Goal: Task Accomplishment & Management: Manage account settings

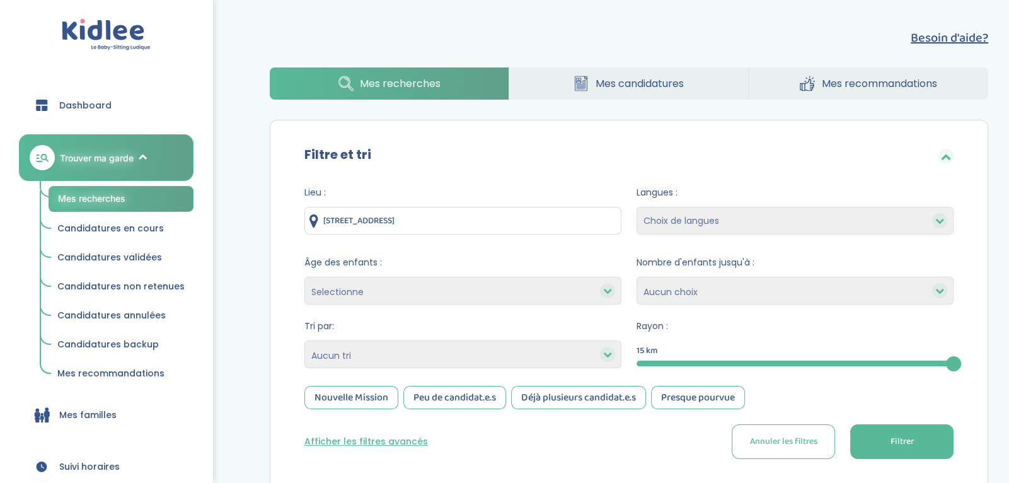
click at [145, 251] on span "Candidatures validées" at bounding box center [109, 257] width 105 height 13
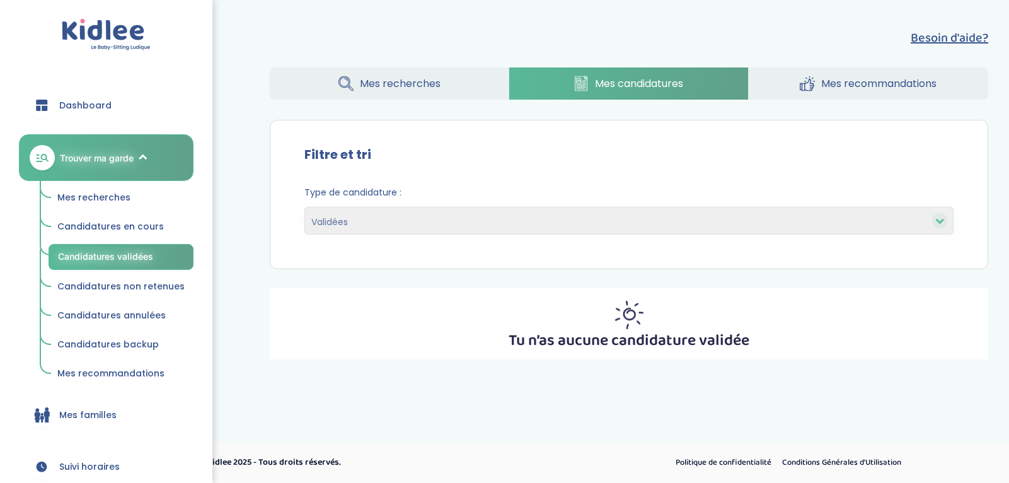
select select "accepted"
click at [133, 416] on link "Mes familles" at bounding box center [106, 414] width 175 height 45
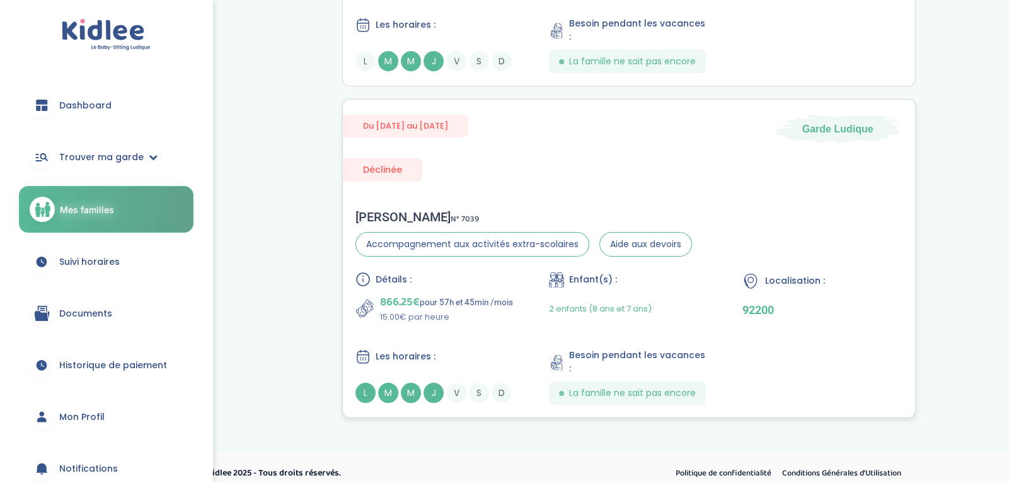
scroll to position [255, 0]
click at [485, 164] on div "Du 04-09-2025 au 26-06-2026 Garde Ludique Déclinée Louis P . N° 7039 Accompagne…" at bounding box center [628, 257] width 573 height 319
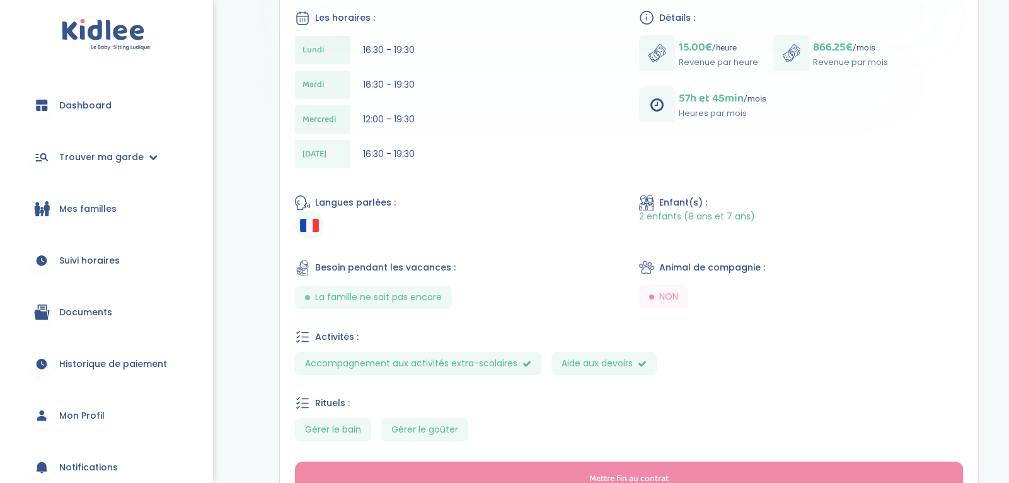
scroll to position [340, 0]
click at [124, 311] on link "Documents" at bounding box center [106, 311] width 175 height 45
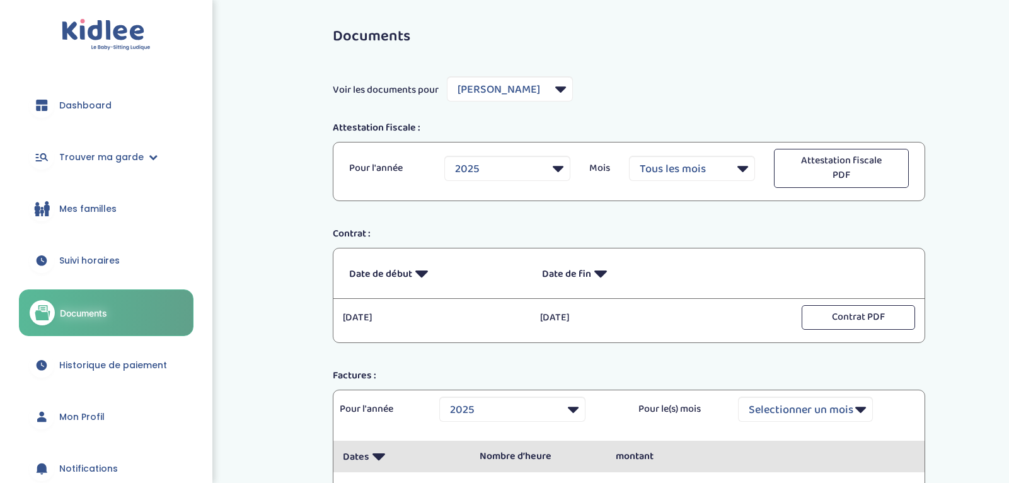
select select "3971"
select select "2025"
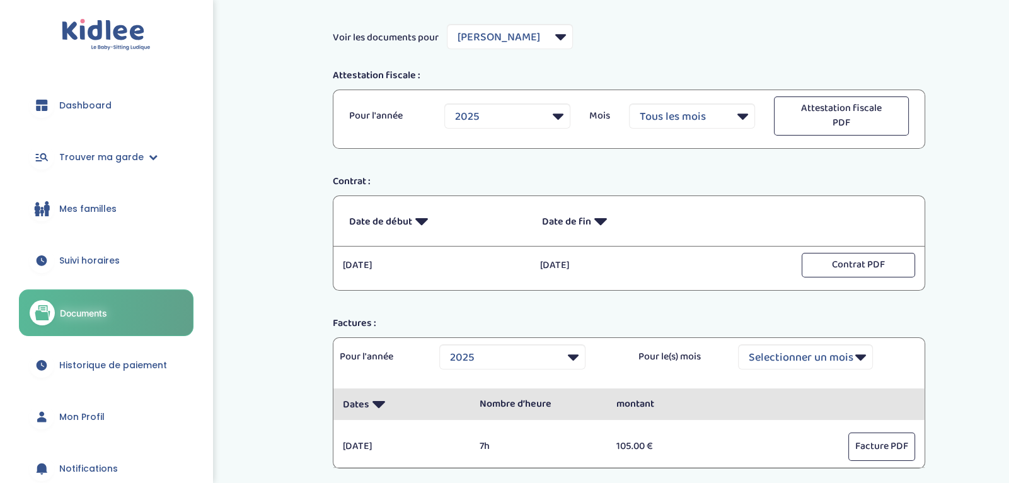
scroll to position [42, 0]
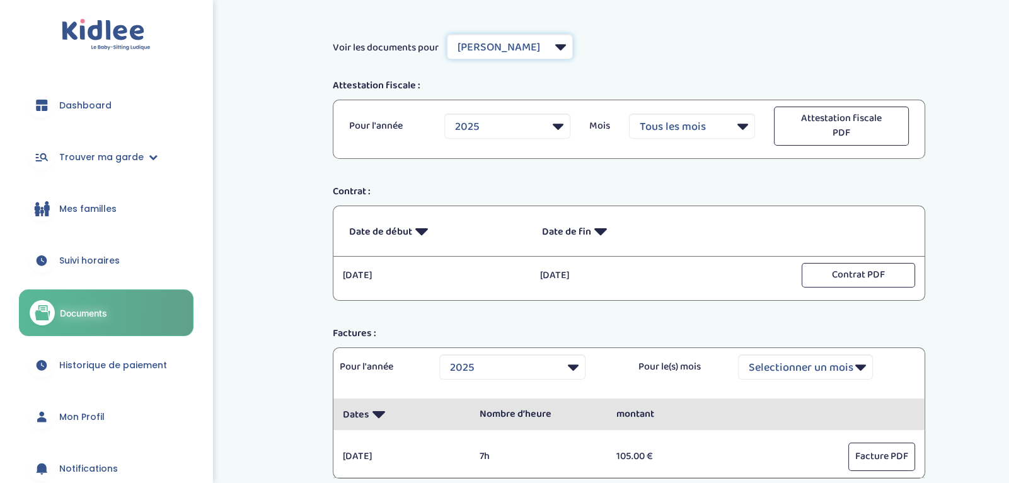
click at [545, 50] on select "Filtrer par Famille Gosset Antoine Grand Nathalie Poisson Louis" at bounding box center [510, 46] width 126 height 25
select select "5733"
click at [447, 34] on select "Filtrer par Famille Gosset Antoine Grand Nathalie Poisson Louis" at bounding box center [510, 46] width 126 height 25
select select
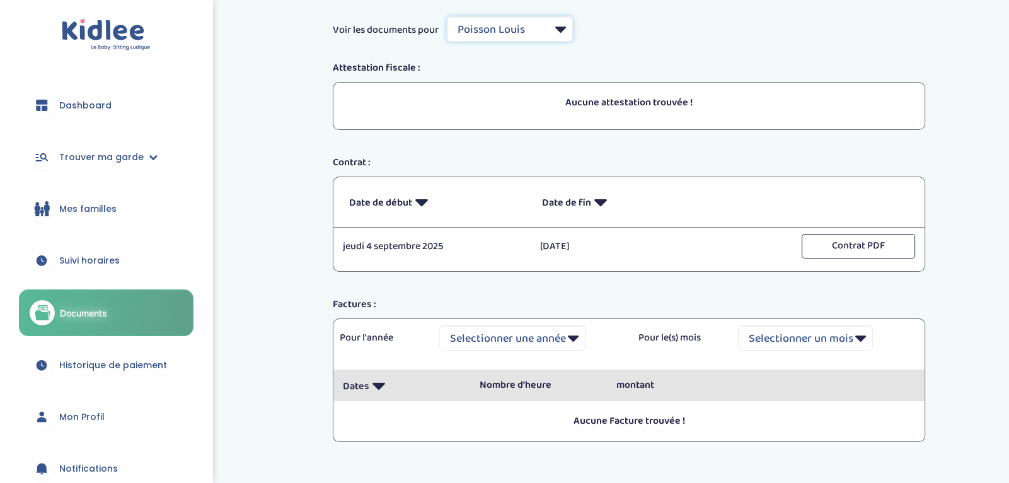
scroll to position [57, 0]
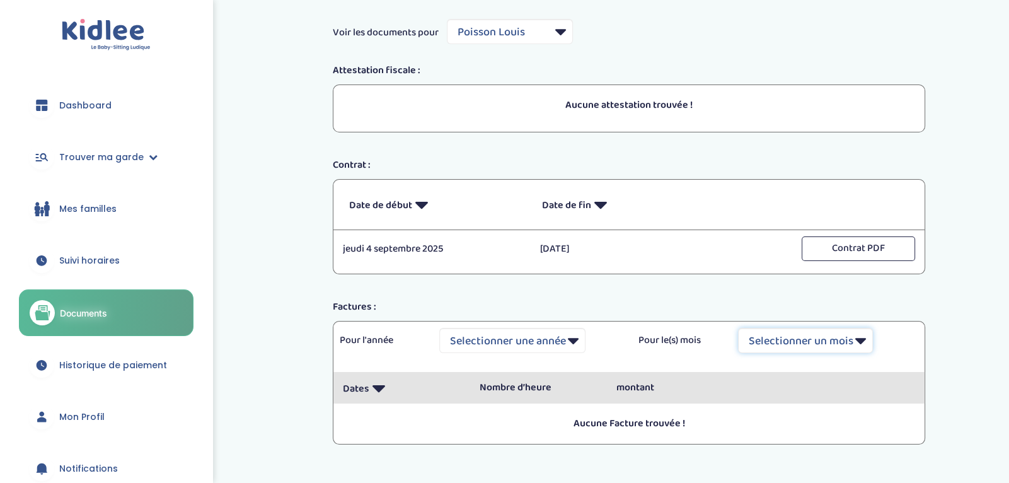
click at [810, 341] on select "Selectionner un mois Tout Janvier Février Mars Avril Mai Juin Juillet Août Sept…" at bounding box center [805, 340] width 135 height 25
click at [546, 32] on select "Filtrer par Famille Gosset Antoine Grand Nathalie Poisson Louis" at bounding box center [510, 31] width 126 height 25
select select "3971"
click at [447, 19] on select "Filtrer par Famille Gosset Antoine Grand Nathalie Poisson Louis" at bounding box center [510, 31] width 126 height 25
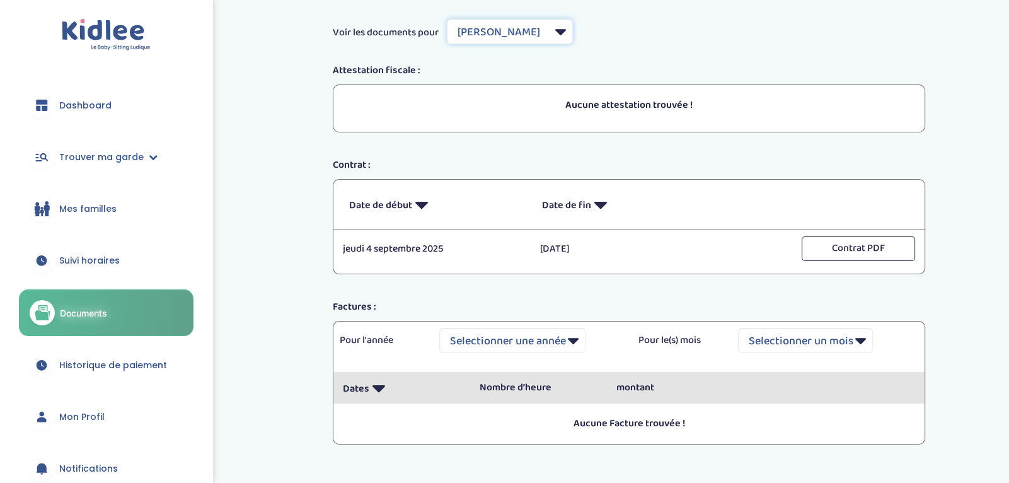
select select "2025"
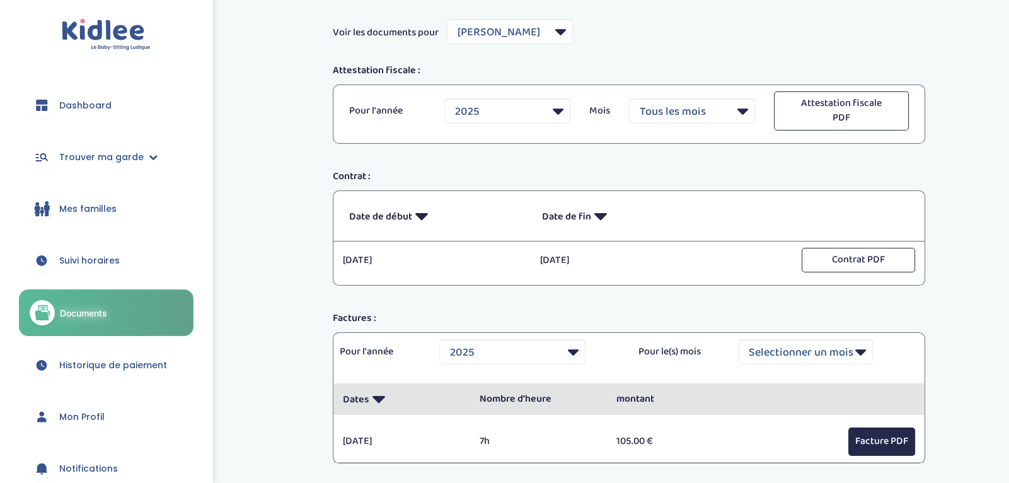
click at [882, 438] on button "Facture PDF" at bounding box center [881, 441] width 67 height 28
click at [643, 294] on div "Documents Voir les documents pour Filtrer par Famille Gosset Antoine Grand Nath…" at bounding box center [629, 230] width 630 height 536
click at [549, 31] on select "Filtrer par Famille Gosset Antoine Grand Nathalie Poisson Louis" at bounding box center [510, 31] width 126 height 25
click at [207, 299] on div "Dashboard Trouver ma garde Mes recherches Candidatures en cours Candidatures va…" at bounding box center [106, 241] width 212 height 483
click at [154, 264] on link "Suivi horaires" at bounding box center [106, 260] width 175 height 45
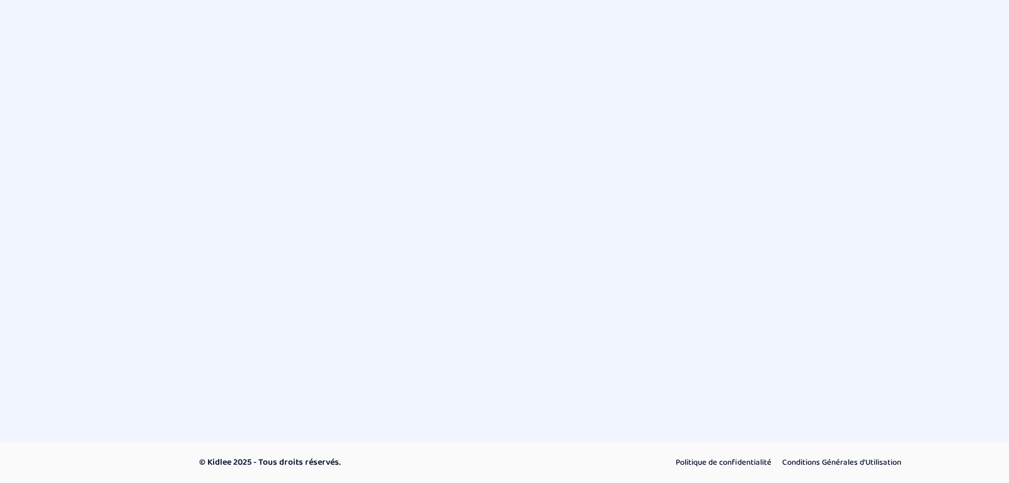
select select "septembre 2025"
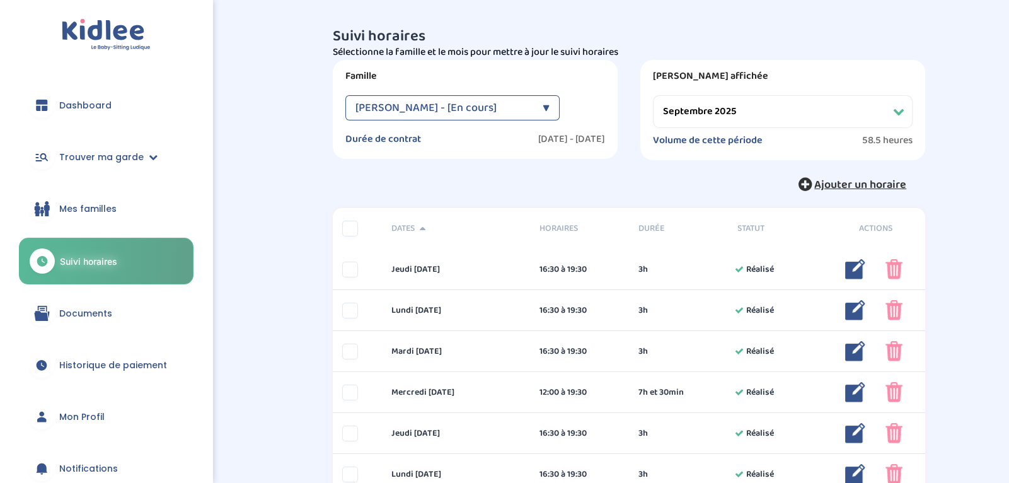
click at [832, 187] on span "Ajouter un horaire" at bounding box center [860, 185] width 92 height 18
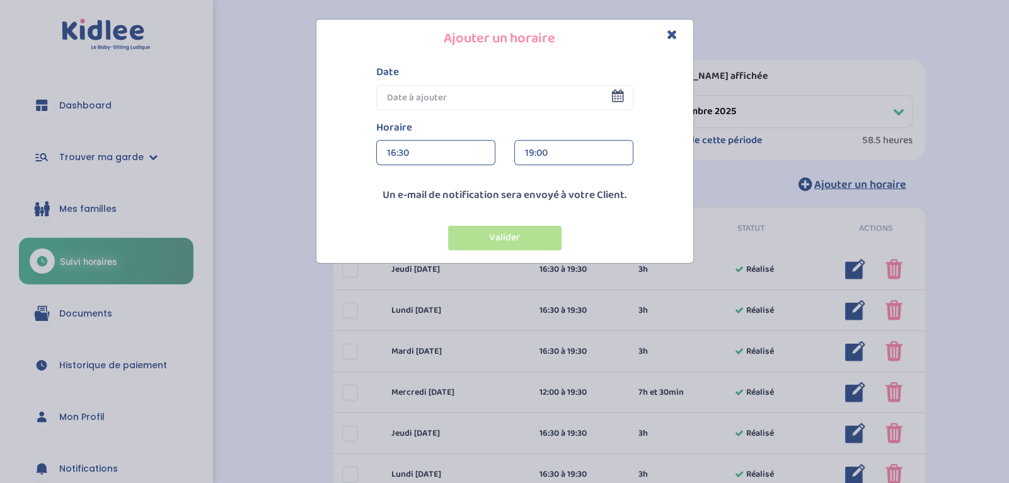
click at [612, 98] on icon at bounding box center [618, 95] width 12 height 13
click at [626, 96] on input "text" at bounding box center [504, 97] width 257 height 25
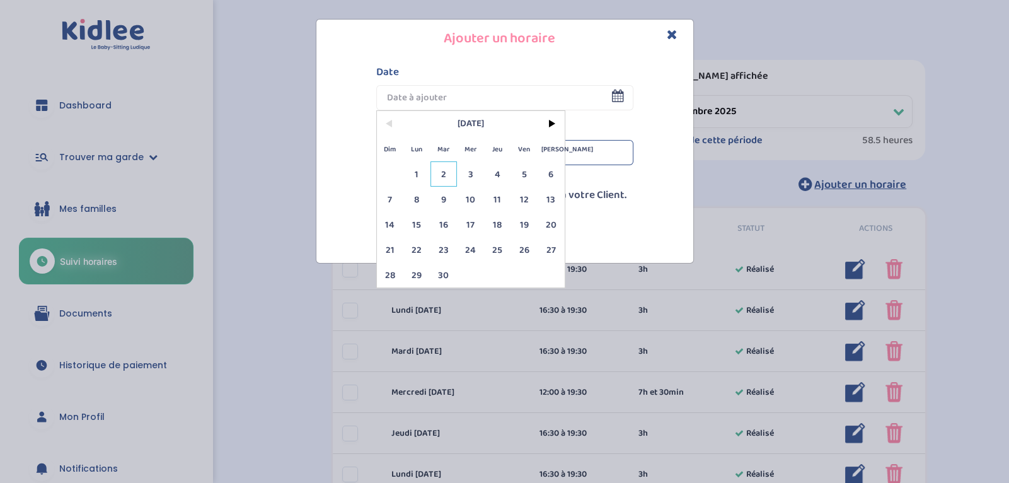
click at [445, 173] on span "2" at bounding box center [443, 173] width 27 height 25
type input "[DATE]"
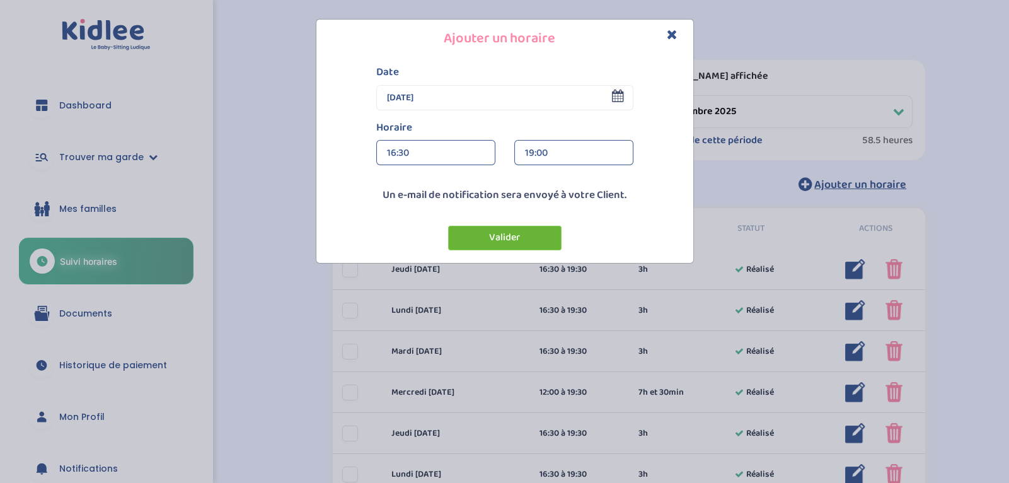
click at [536, 238] on button "Valider" at bounding box center [504, 238] width 113 height 25
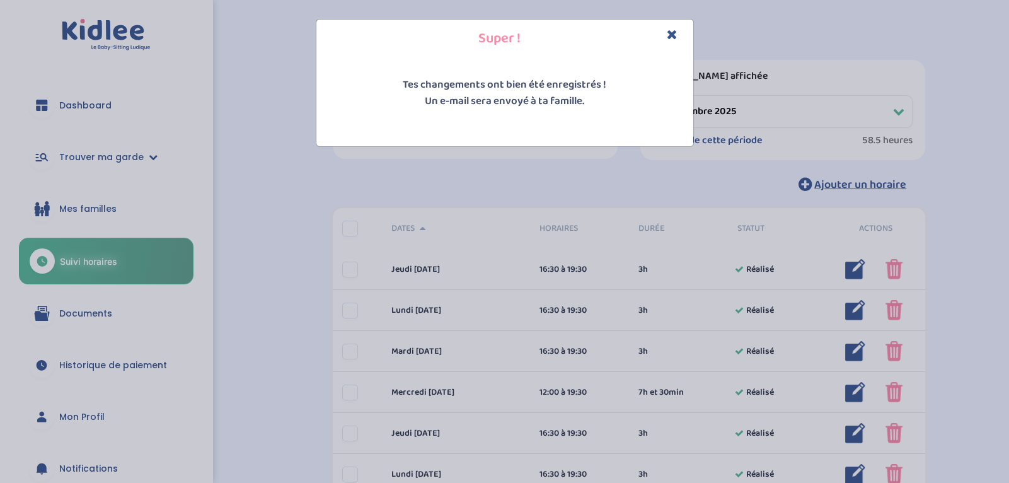
click at [670, 35] on icon "Close" at bounding box center [672, 34] width 11 height 13
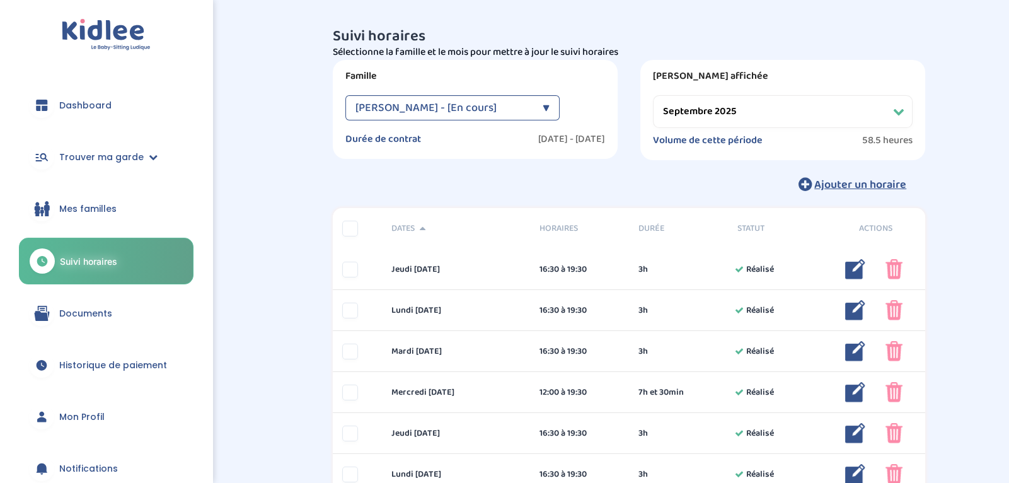
click at [536, 112] on div "[PERSON_NAME] - [En cours] ▼" at bounding box center [452, 107] width 214 height 25
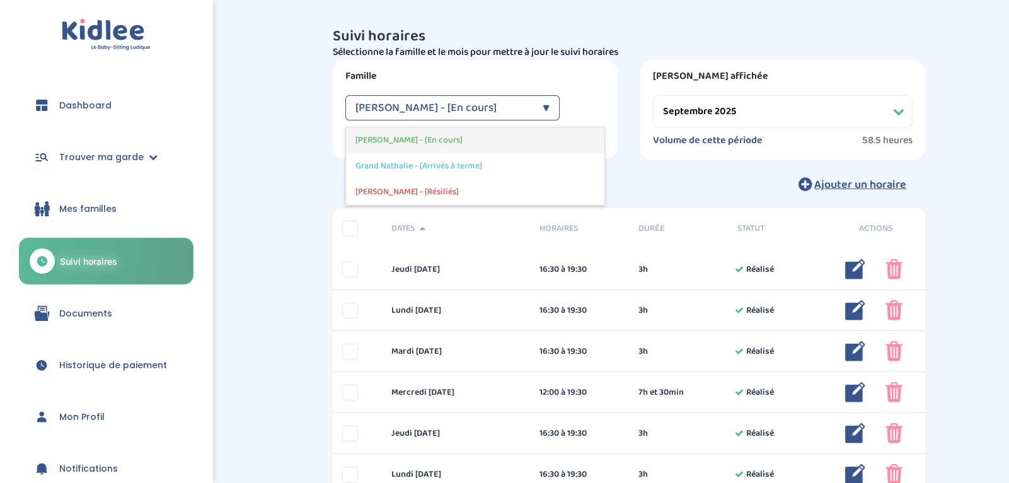
click at [518, 141] on div "[PERSON_NAME] - [En cours]" at bounding box center [475, 140] width 258 height 26
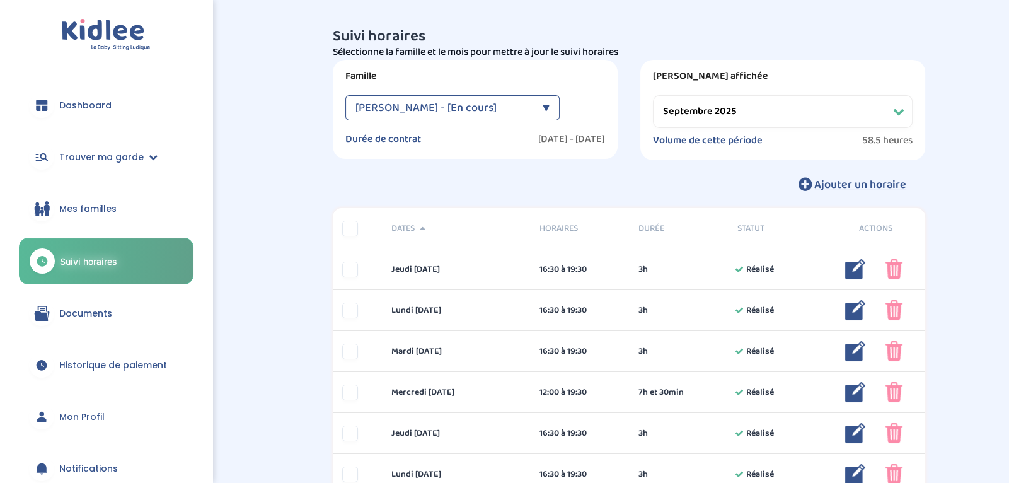
click at [884, 117] on select "Filtrer par mois septembre 2025 octobre 2025 novembre 2025 décembre 2025 janvie…" at bounding box center [783, 111] width 260 height 33
click at [846, 191] on span "Ajouter un horaire" at bounding box center [860, 185] width 92 height 18
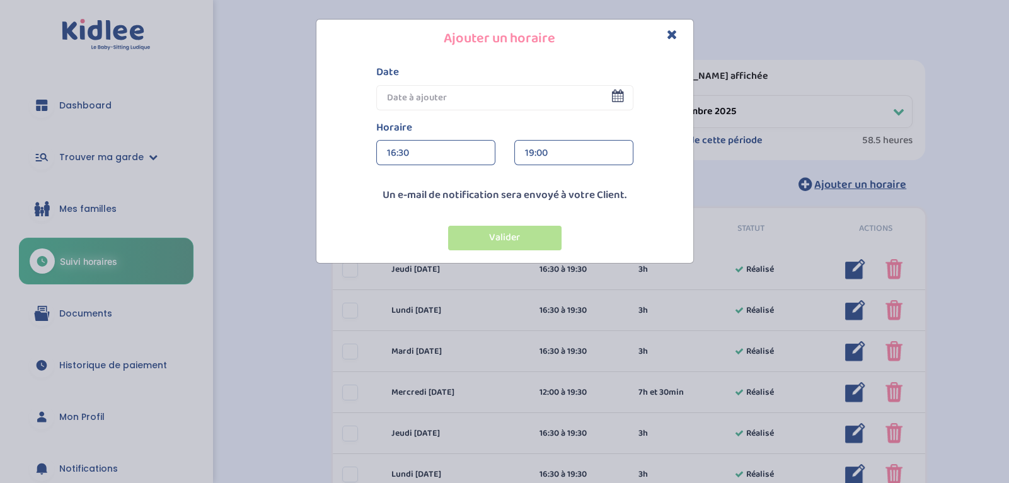
click at [466, 154] on div "16:30" at bounding box center [436, 153] width 98 height 25
click at [390, 152] on div "16:30" at bounding box center [436, 153] width 98 height 25
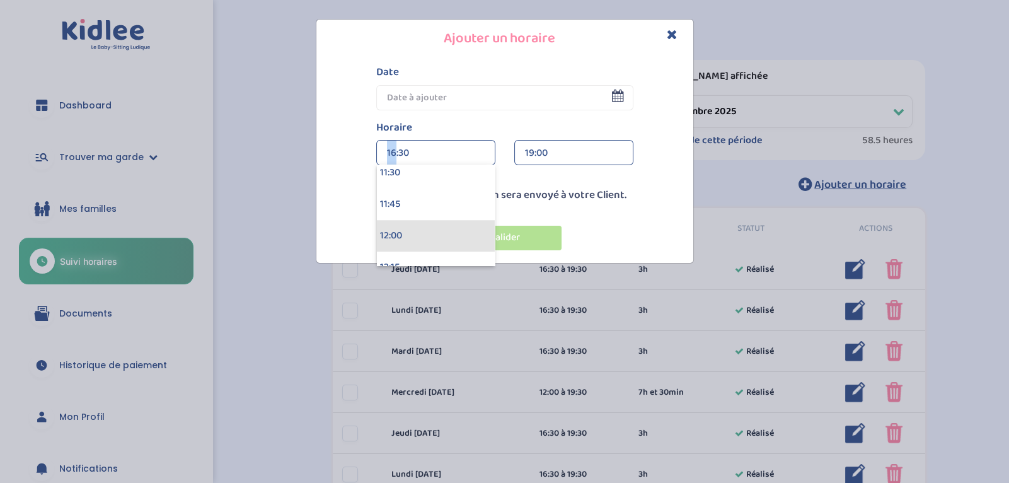
click at [452, 232] on div "12:00" at bounding box center [436, 236] width 118 height 32
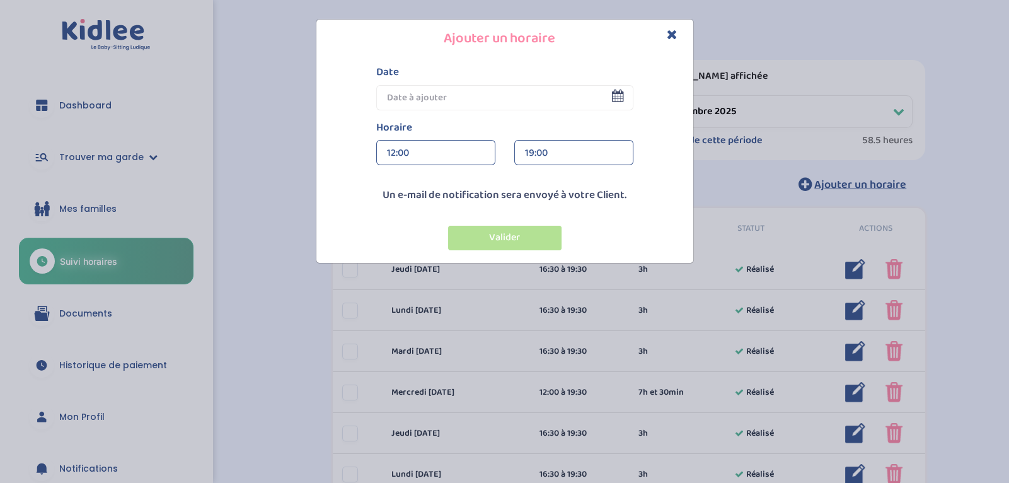
click at [617, 156] on div "19:00" at bounding box center [574, 153] width 98 height 25
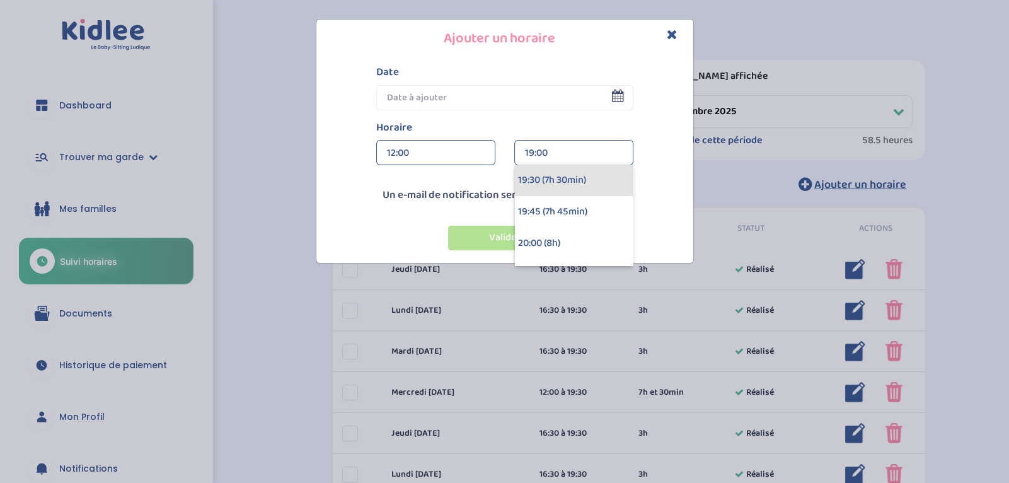
click at [611, 184] on div "19:30 (7h 30min)" at bounding box center [574, 180] width 118 height 32
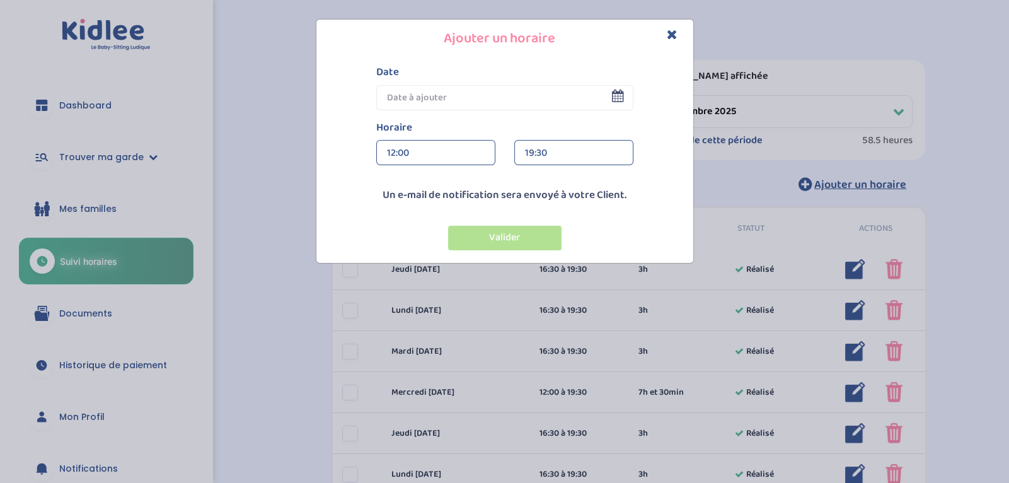
click at [542, 95] on input "text" at bounding box center [504, 97] width 257 height 25
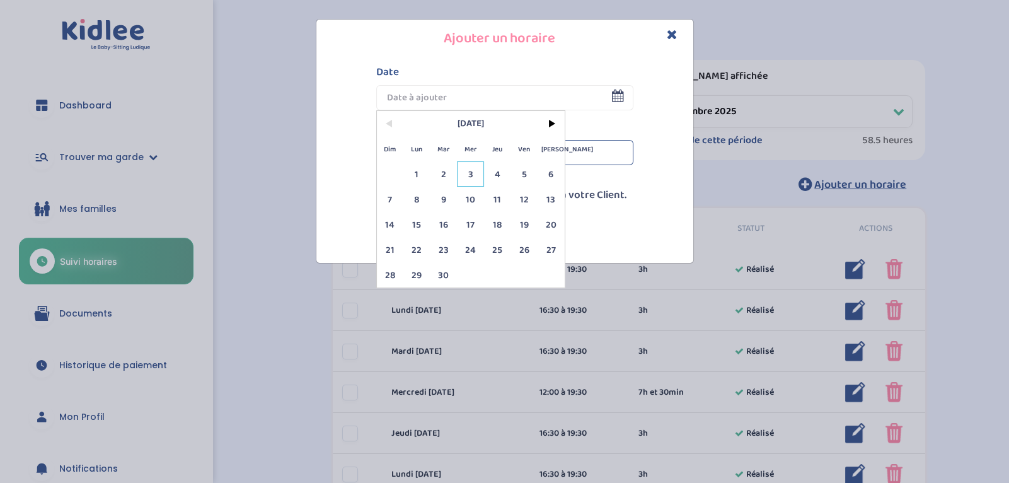
click at [471, 173] on span "3" at bounding box center [470, 173] width 27 height 25
type input "[DATE]"
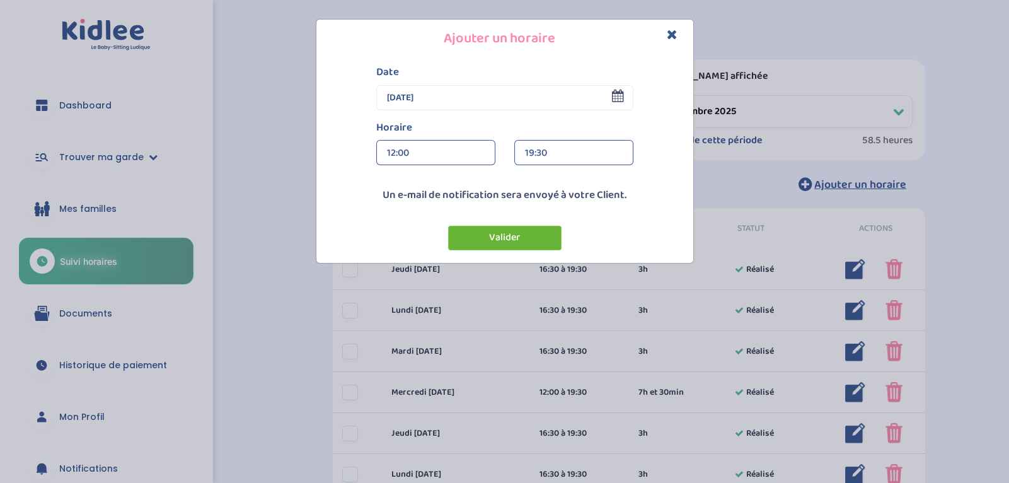
click at [499, 233] on button "Valider" at bounding box center [504, 238] width 113 height 25
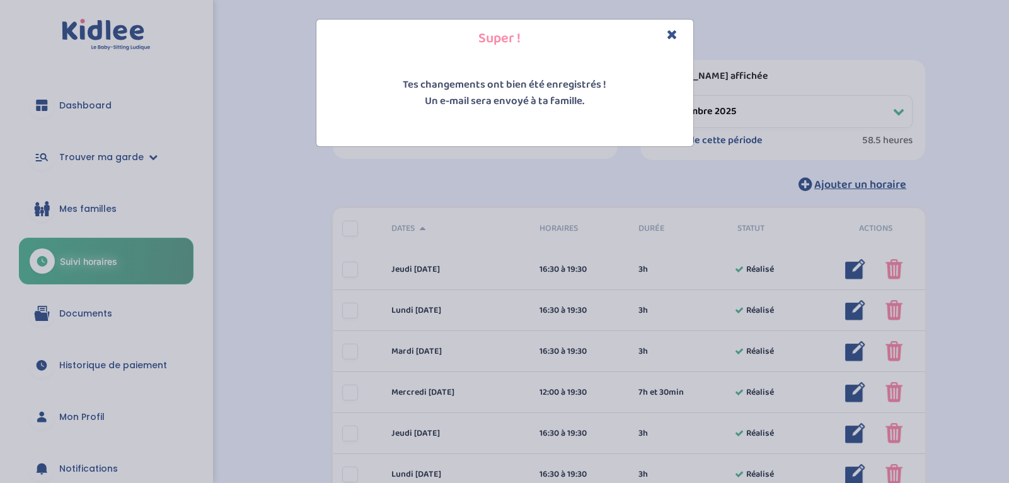
click at [575, 86] on p "Tes changements ont bien été enregistrés ! Un e-mail sera envoyé à ta famille." at bounding box center [504, 93] width 370 height 32
click at [668, 34] on icon "Close" at bounding box center [672, 34] width 11 height 13
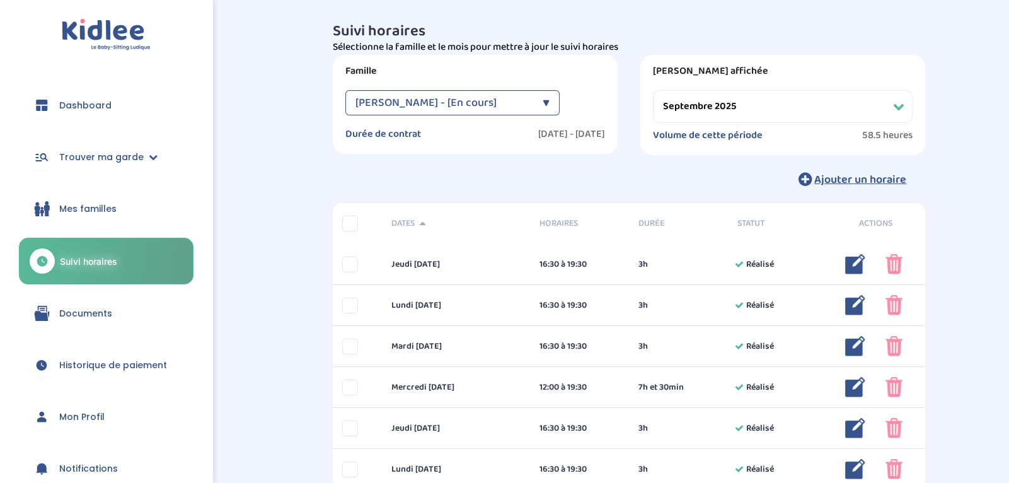
scroll to position [3, 0]
